Goal: Task Accomplishment & Management: Complete application form

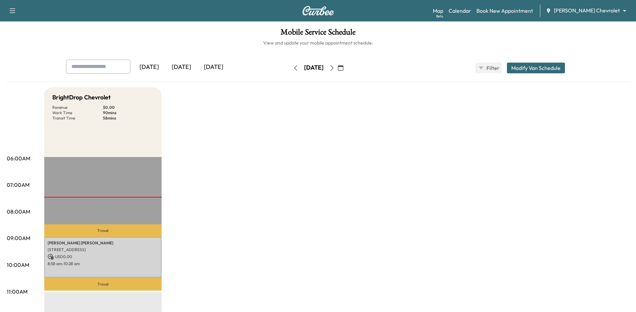
click at [335, 67] on icon "button" at bounding box center [331, 67] width 5 height 5
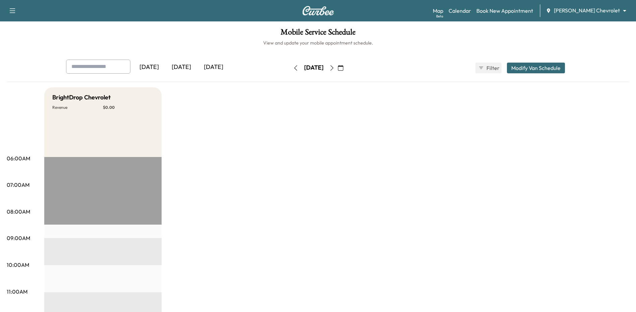
click at [293, 66] on icon "button" at bounding box center [295, 67] width 5 height 5
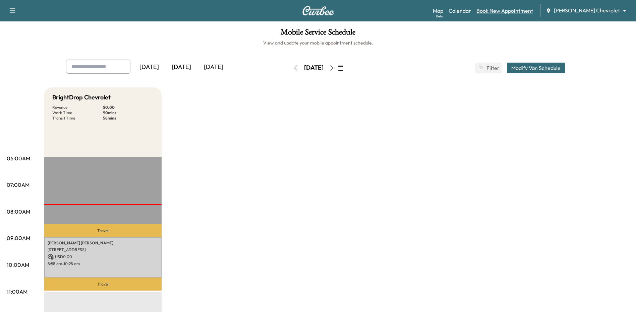
click at [525, 7] on link "Book New Appointment" at bounding box center [504, 11] width 57 height 8
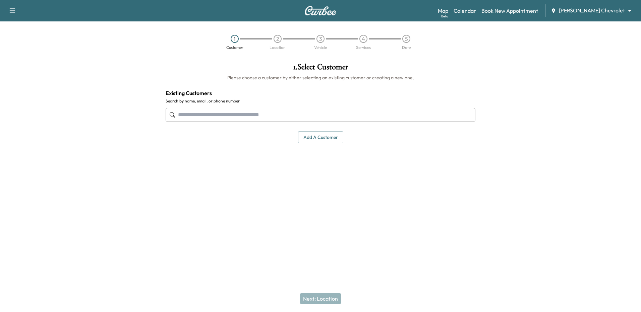
click at [198, 112] on input "text" at bounding box center [321, 115] width 310 height 14
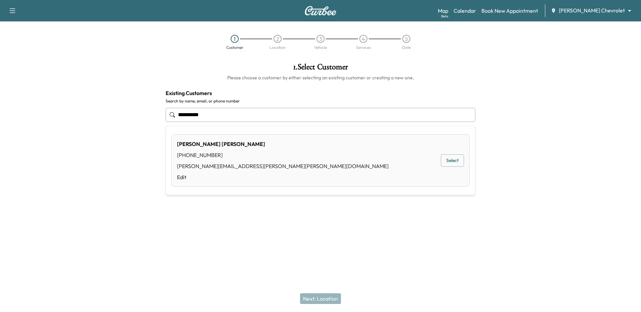
click at [195, 161] on div "Ana Mercado (561) 766-3250 ana.mercado@nimnicht.com Edit" at bounding box center [283, 160] width 212 height 41
type input "**********"
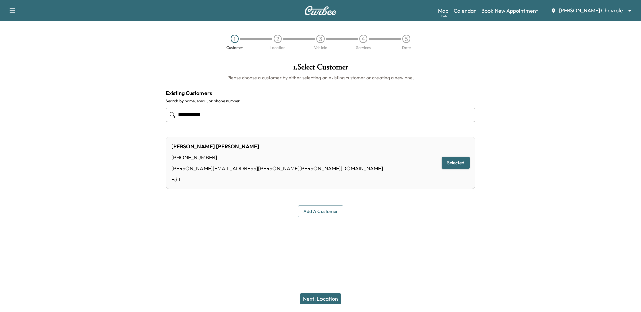
click at [321, 295] on button "Next: Location" at bounding box center [320, 299] width 41 height 11
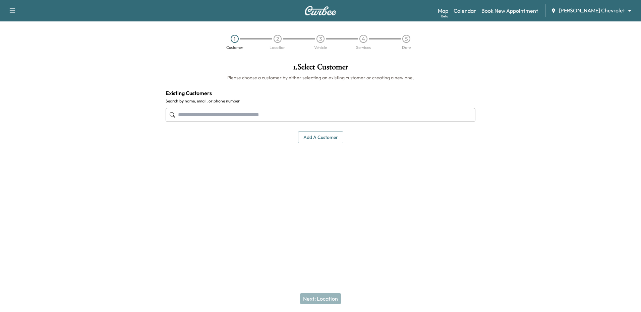
click at [286, 116] on input "text" at bounding box center [321, 115] width 310 height 14
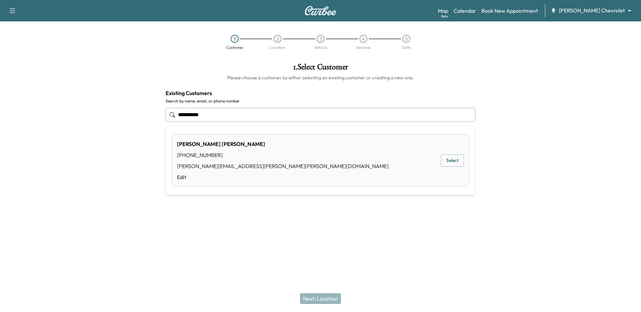
click at [352, 169] on div "[PERSON_NAME] [PHONE_NUMBER] [PERSON_NAME][EMAIL_ADDRESS][PERSON_NAME][PERSON_N…" at bounding box center [320, 160] width 298 height 53
type input "**********"
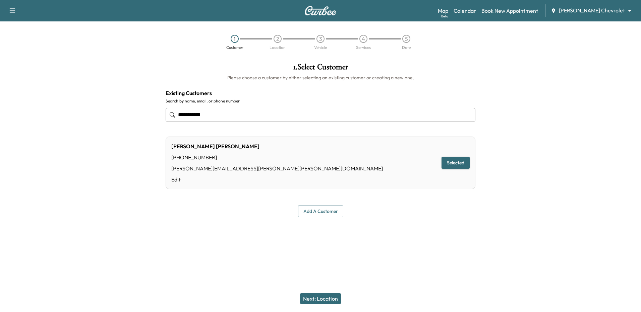
click at [328, 297] on button "Next: Location" at bounding box center [320, 299] width 41 height 11
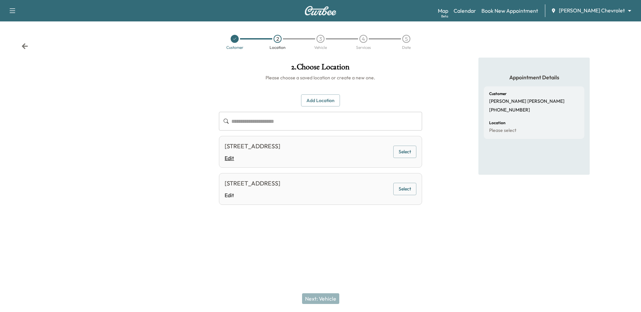
click at [280, 160] on link "Edit" at bounding box center [253, 158] width 56 height 8
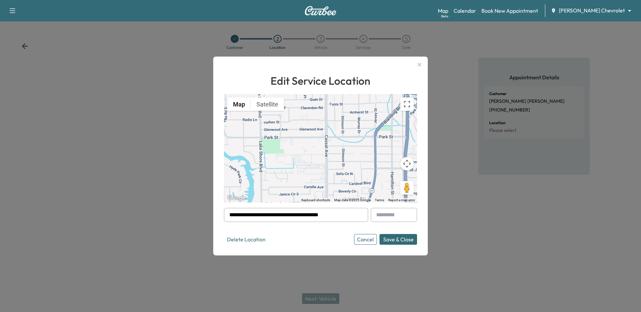
click at [401, 238] on button "Save & Close" at bounding box center [399, 239] width 38 height 11
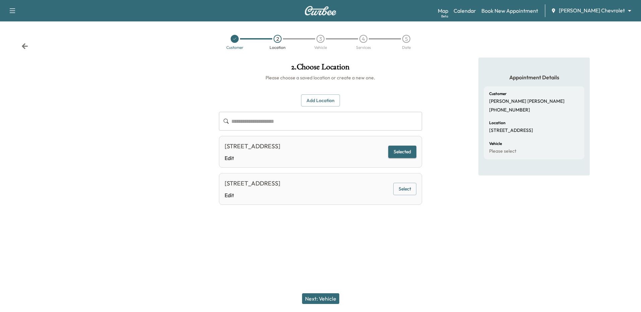
click at [327, 297] on button "Next: Vehicle" at bounding box center [320, 299] width 37 height 11
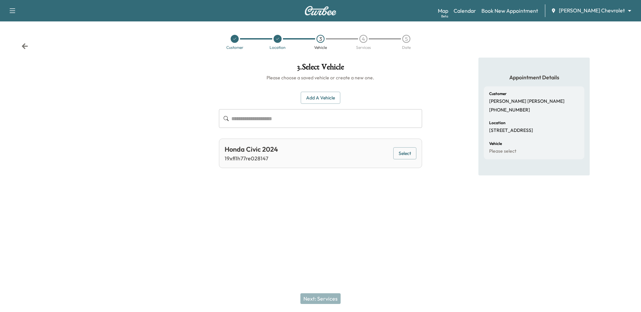
click at [319, 151] on div "Honda Civic 2024 19xfl1h77re028147 Select" at bounding box center [320, 154] width 203 height 30
click at [401, 153] on button "Select" at bounding box center [404, 154] width 23 height 12
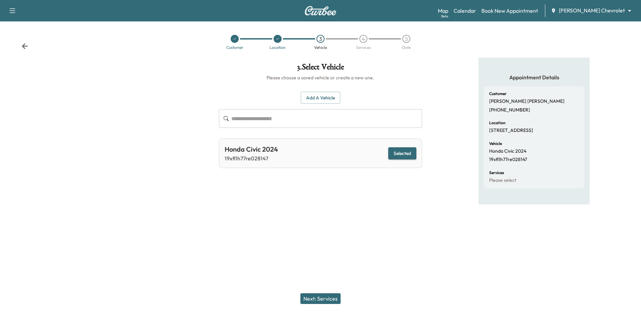
click at [318, 295] on button "Next: Services" at bounding box center [320, 299] width 40 height 11
